Goal: Information Seeking & Learning: Learn about a topic

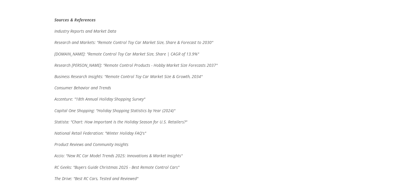
scroll to position [1778, 0]
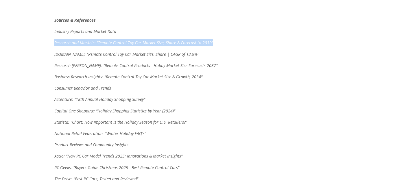
drag, startPoint x: 55, startPoint y: 36, endPoint x: 249, endPoint y: 35, distance: 193.9
click at [249, 39] on p "Research and Markets: "Remote Control Toy Car Market Size, Share & Forecast to …" at bounding box center [160, 42] width 212 height 7
copy em "Research and Markets: "Remote Control Toy Car Market Size, Share & Forecast to …"
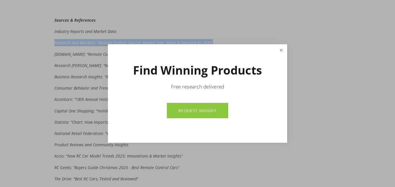
click at [278, 46] on link "Close" at bounding box center [281, 50] width 10 height 10
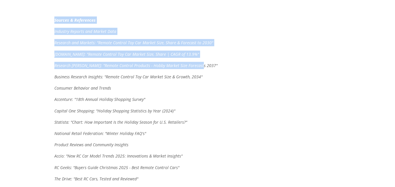
drag, startPoint x: 52, startPoint y: 58, endPoint x: 223, endPoint y: 58, distance: 171.3
click at [223, 62] on p "Research [PERSON_NAME]: "Remote Control Products - Hobby Market Size Forecasts …" at bounding box center [160, 65] width 212 height 7
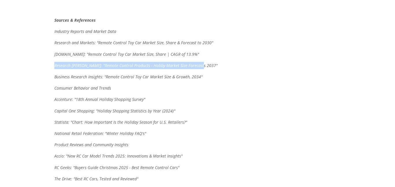
drag, startPoint x: 203, startPoint y: 59, endPoint x: 55, endPoint y: 57, distance: 148.0
click at [55, 62] on p "Research [PERSON_NAME]: "Remote Control Products - Hobby Market Size Forecasts …" at bounding box center [160, 65] width 212 height 7
copy em "Research [PERSON_NAME]: "Remote Control Products - Hobby Market Size Forecasts …"
click at [205, 73] on p "Business Research Insights: "Remote Control Toy Car Market Size & Growth, 2034"" at bounding box center [160, 76] width 212 height 7
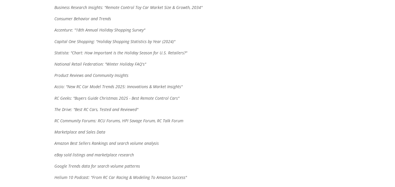
scroll to position [1853, 0]
